Goal: Task Accomplishment & Management: Manage account settings

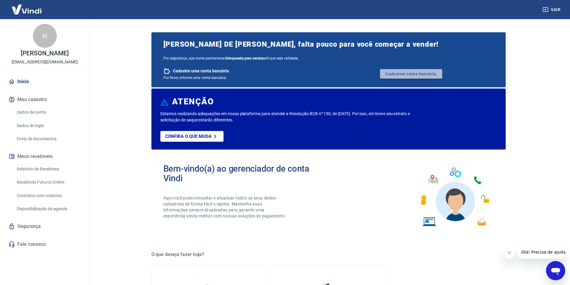
click at [420, 72] on link "Cadastrar conta bancária" at bounding box center [411, 74] width 62 height 10
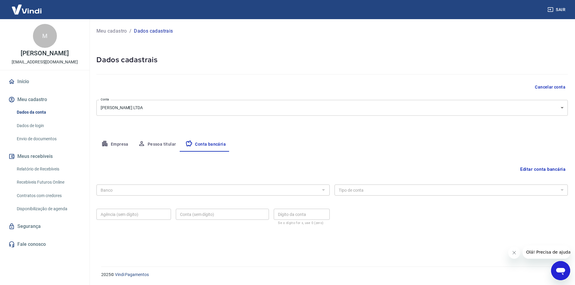
click at [325, 190] on div at bounding box center [323, 190] width 8 height 8
click at [536, 168] on button "Editar conta bancária" at bounding box center [543, 169] width 50 height 11
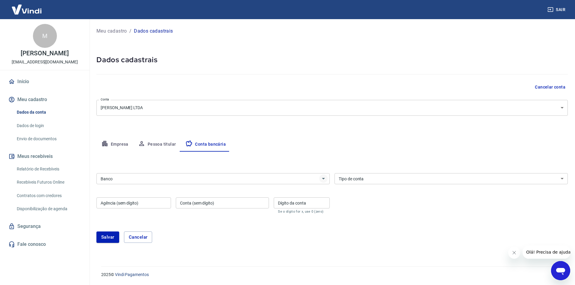
click at [325, 180] on icon "Abrir" at bounding box center [323, 178] width 7 height 7
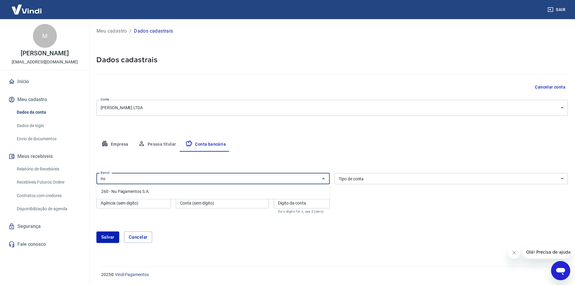
click at [146, 190] on li "260 - Nu Pagamentos S.A." at bounding box center [212, 192] width 233 height 10
type input "260 - Nu Pagamentos S.A."
click at [395, 179] on select "Conta Corrente Conta Poupança" at bounding box center [450, 178] width 233 height 11
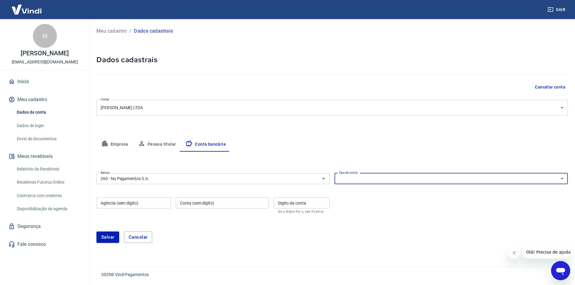
select select "1"
click at [334, 173] on select "Conta Corrente Conta Poupança" at bounding box center [450, 178] width 233 height 11
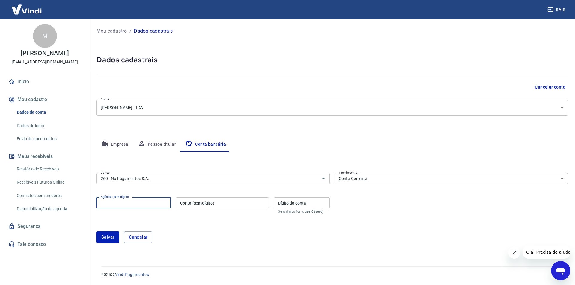
click at [126, 205] on div "Agência (sem dígito) Agência (sem dígito)" at bounding box center [133, 206] width 75 height 16
type input "0001"
click at [210, 208] on input "Conta (sem dígito)" at bounding box center [222, 203] width 93 height 11
type input "86374451"
click at [278, 202] on div "Dígito da conta Dígito da conta Se o dígito for x, use 0 (zero)" at bounding box center [302, 206] width 56 height 16
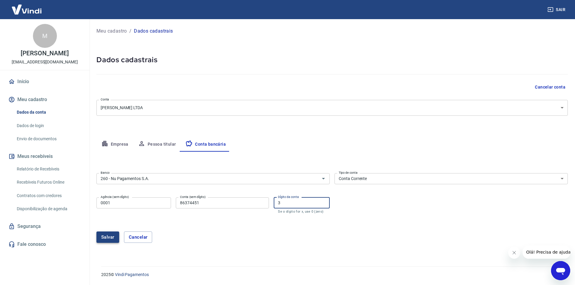
type input "3"
click at [110, 238] on button "Salvar" at bounding box center [107, 237] width 23 height 11
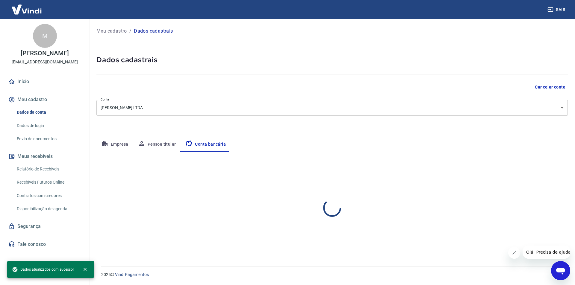
select select "1"
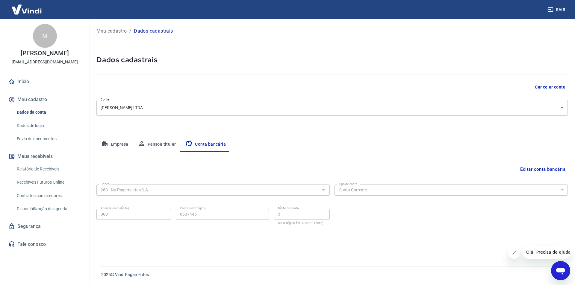
click at [29, 143] on link "Envio de documentos" at bounding box center [48, 139] width 68 height 12
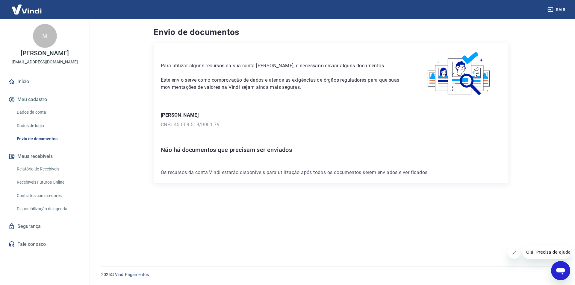
click at [41, 117] on link "Dados da conta" at bounding box center [48, 112] width 68 height 12
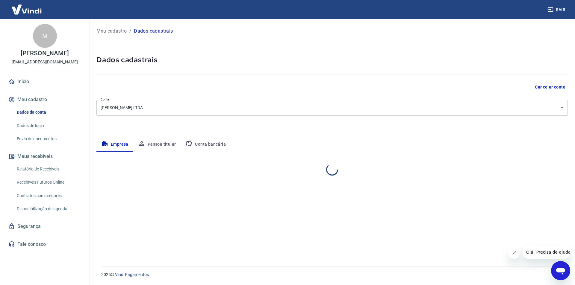
select select "GO"
select select "business"
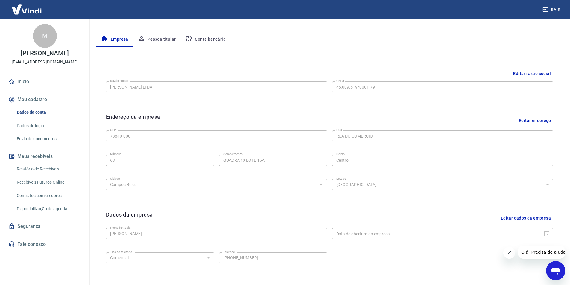
scroll to position [120, 0]
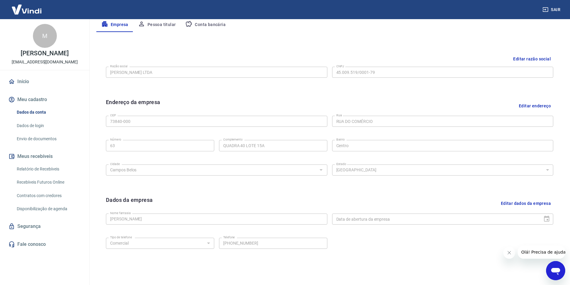
click at [25, 85] on link "Início" at bounding box center [44, 81] width 75 height 13
